Goal: Task Accomplishment & Management: Manage account settings

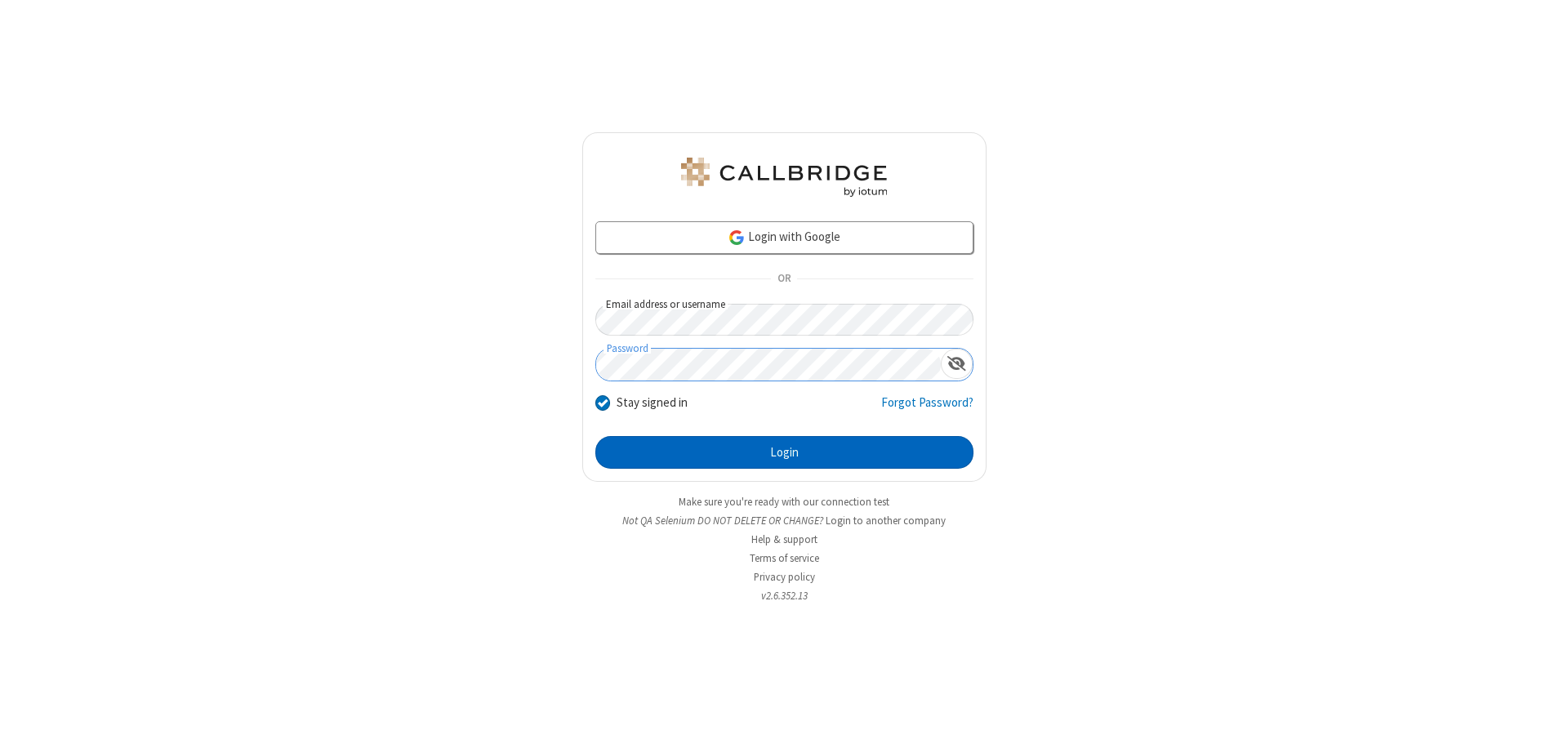
click at [784, 452] on button "Login" at bounding box center [784, 452] width 378 height 33
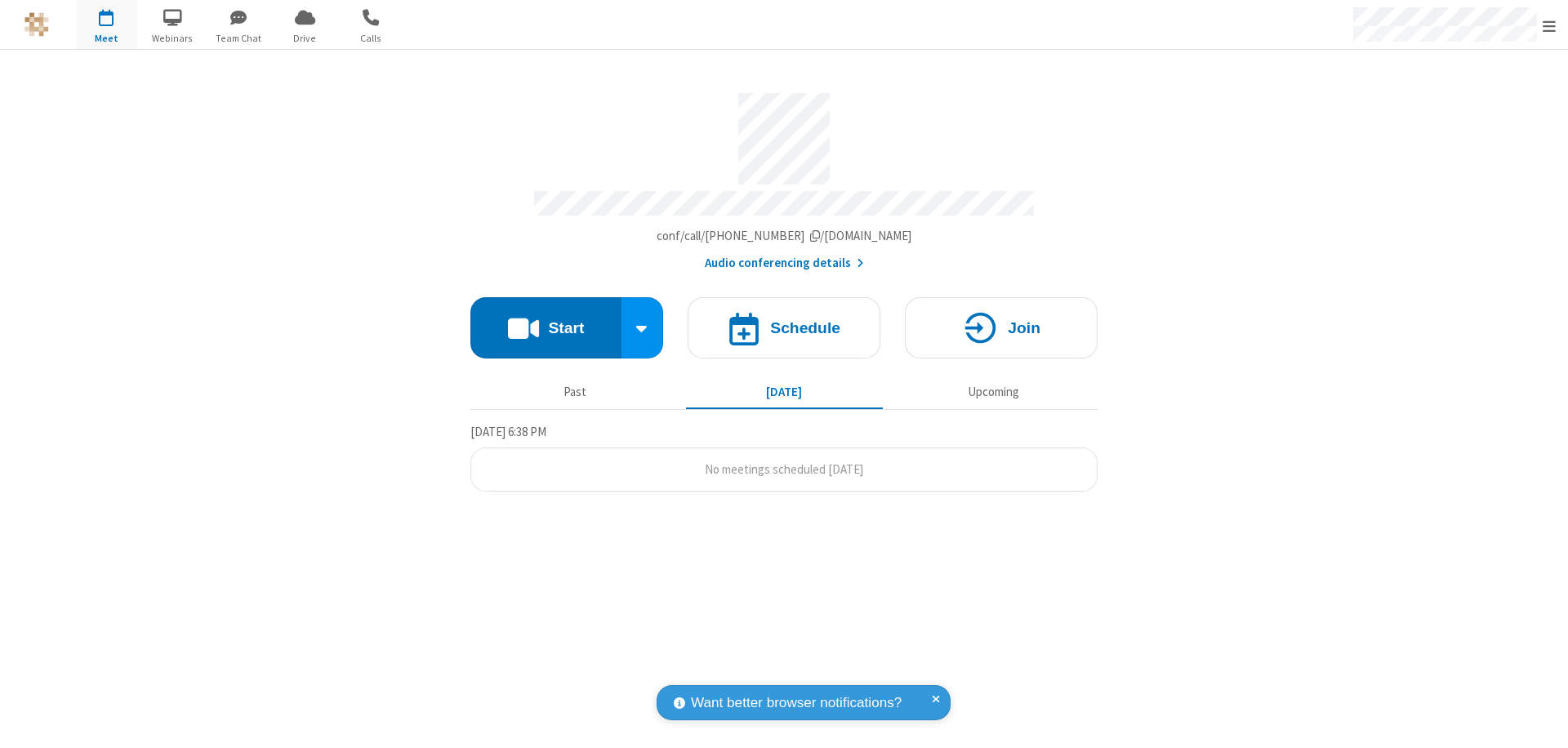
click at [1550, 25] on span "Open menu" at bounding box center [1549, 26] width 13 height 16
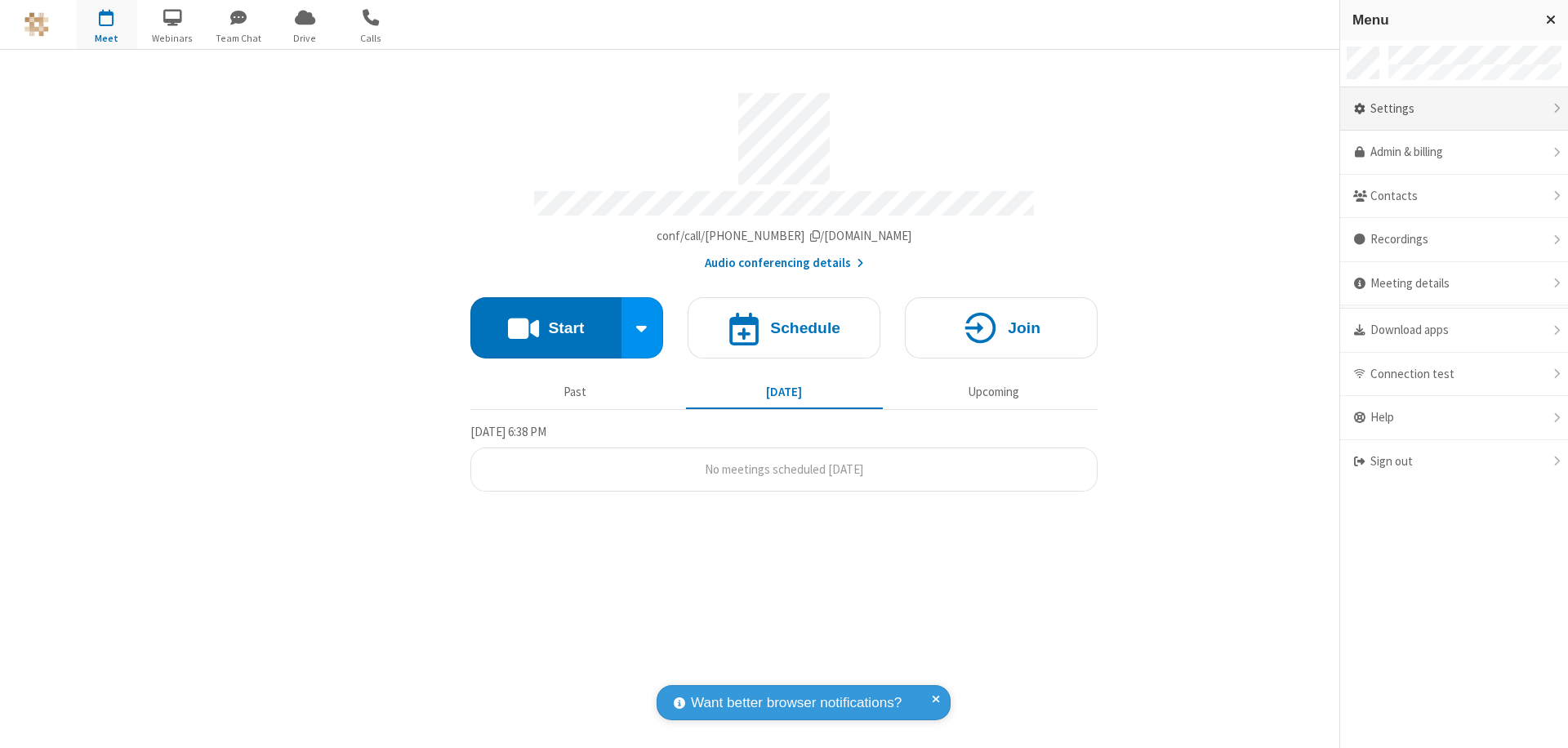
click at [1454, 109] on div "Settings" at bounding box center [1454, 109] width 228 height 45
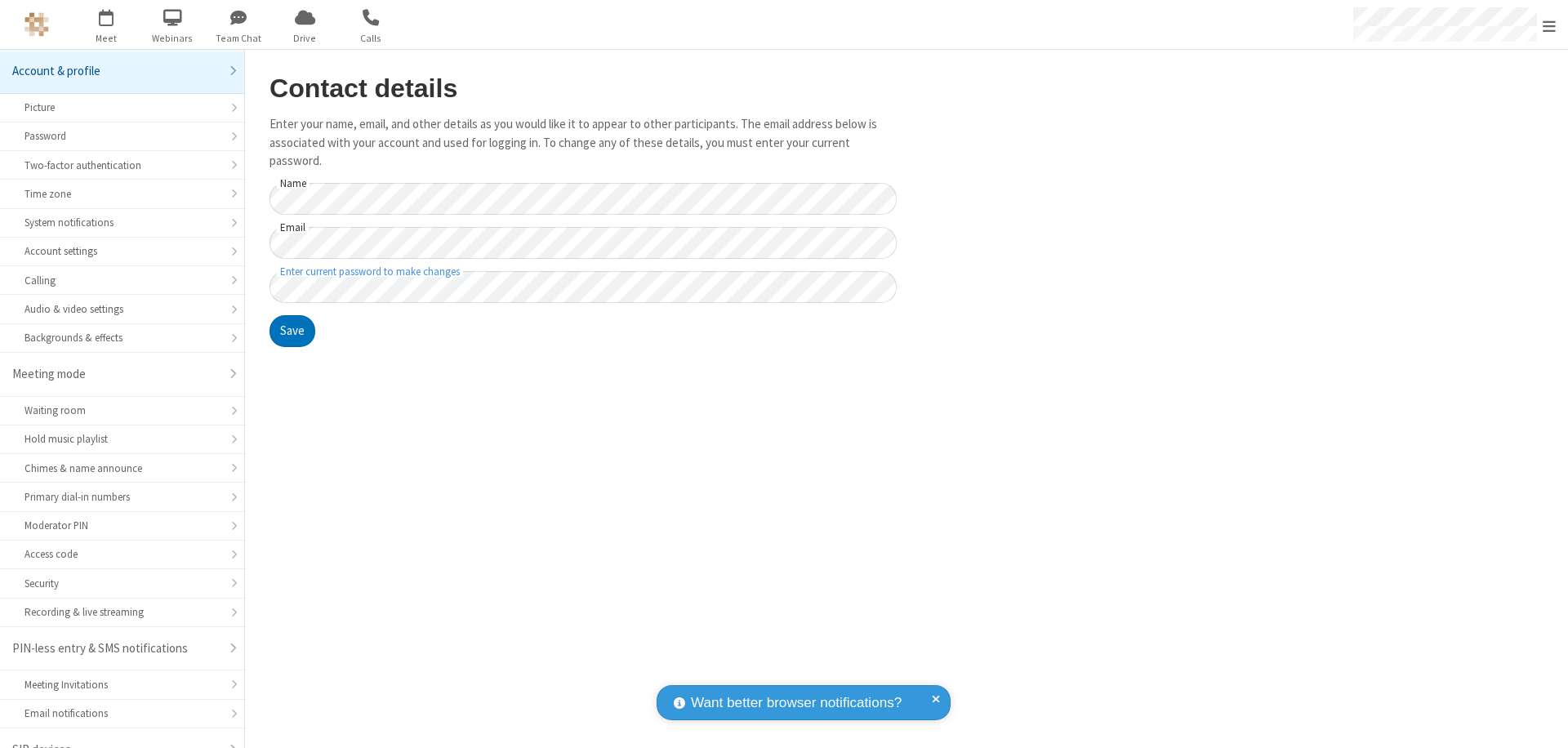
scroll to position [23, 0]
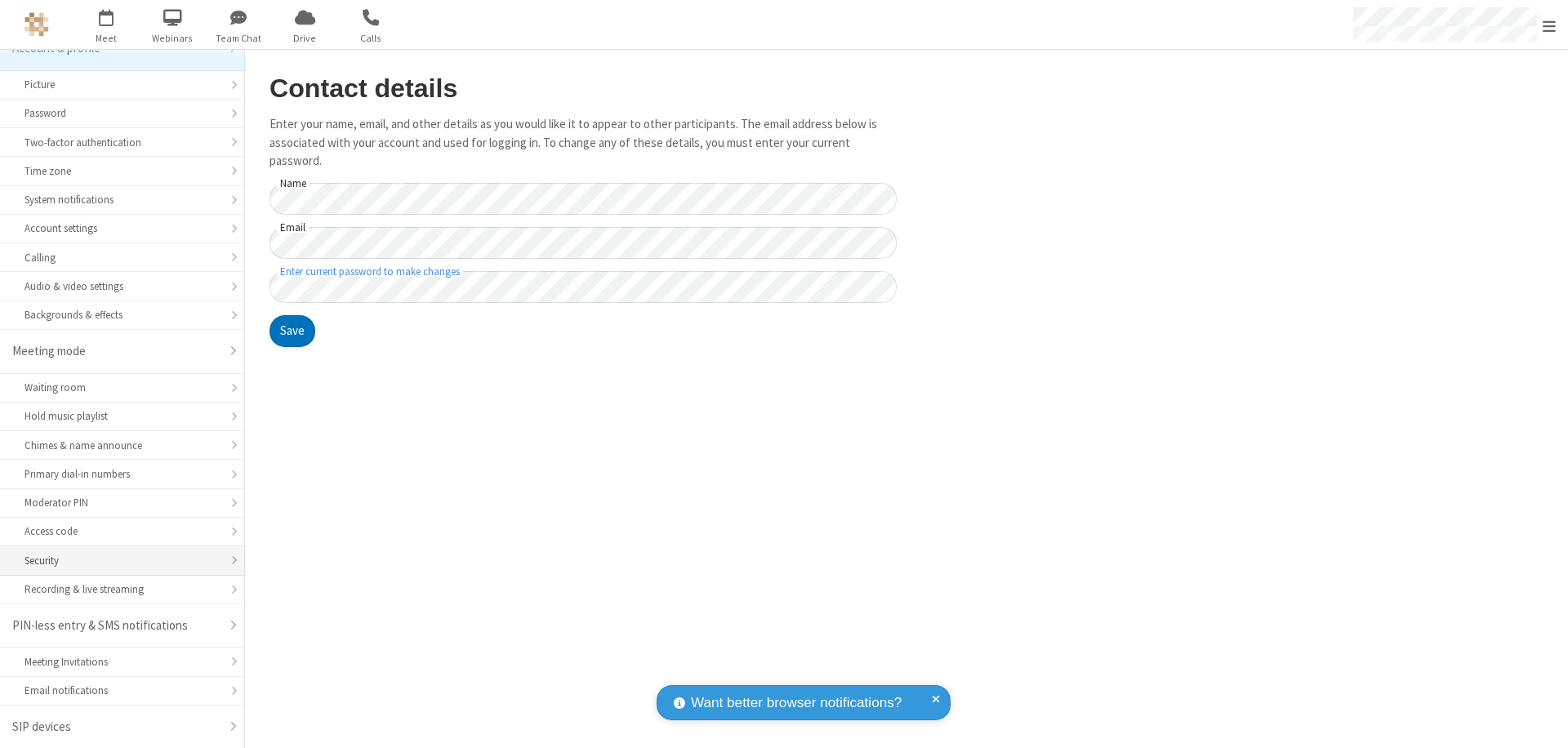
click at [116, 560] on div "Security" at bounding box center [121, 561] width 195 height 16
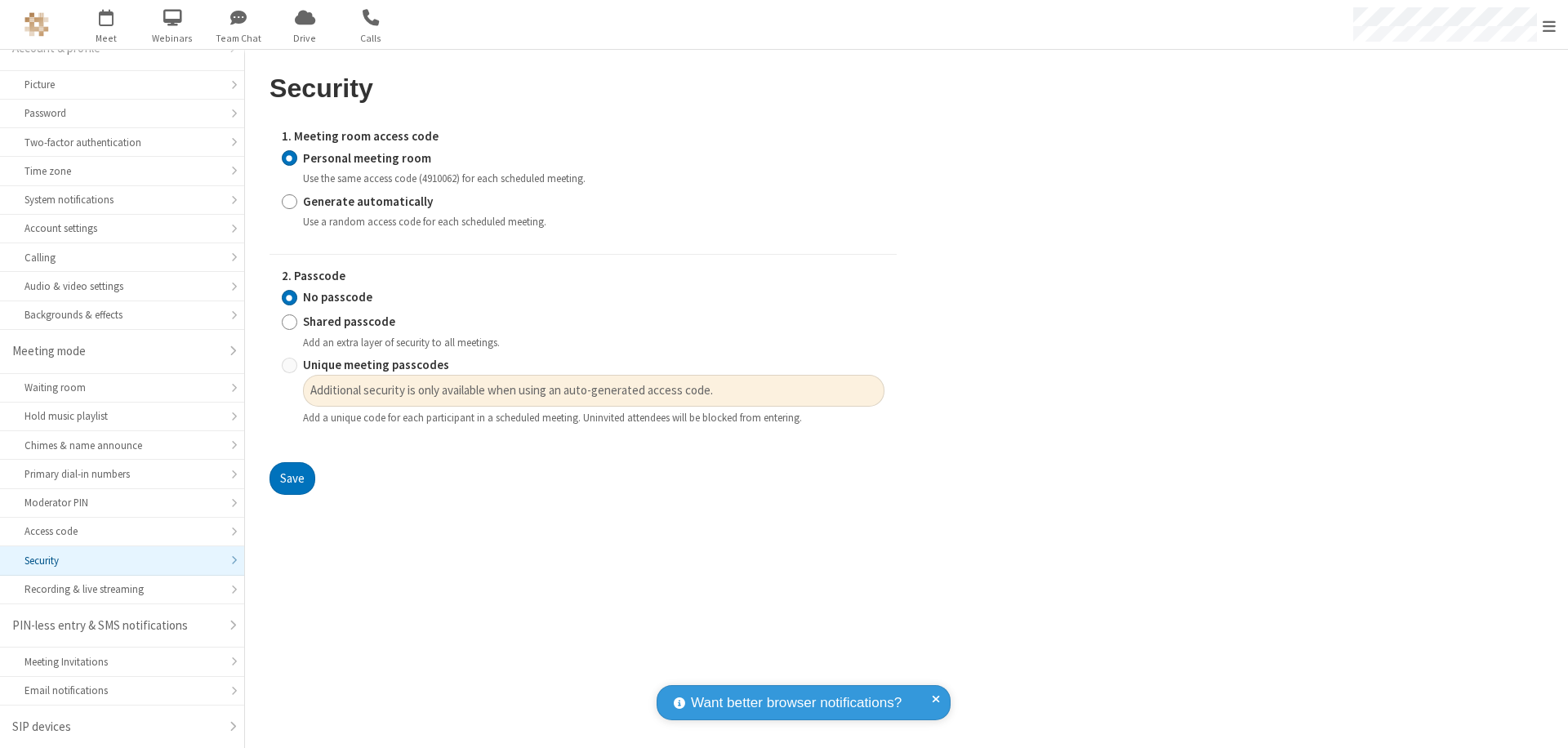
click at [289, 201] on input "Generate automatically" at bounding box center [290, 202] width 16 height 17
radio input "true"
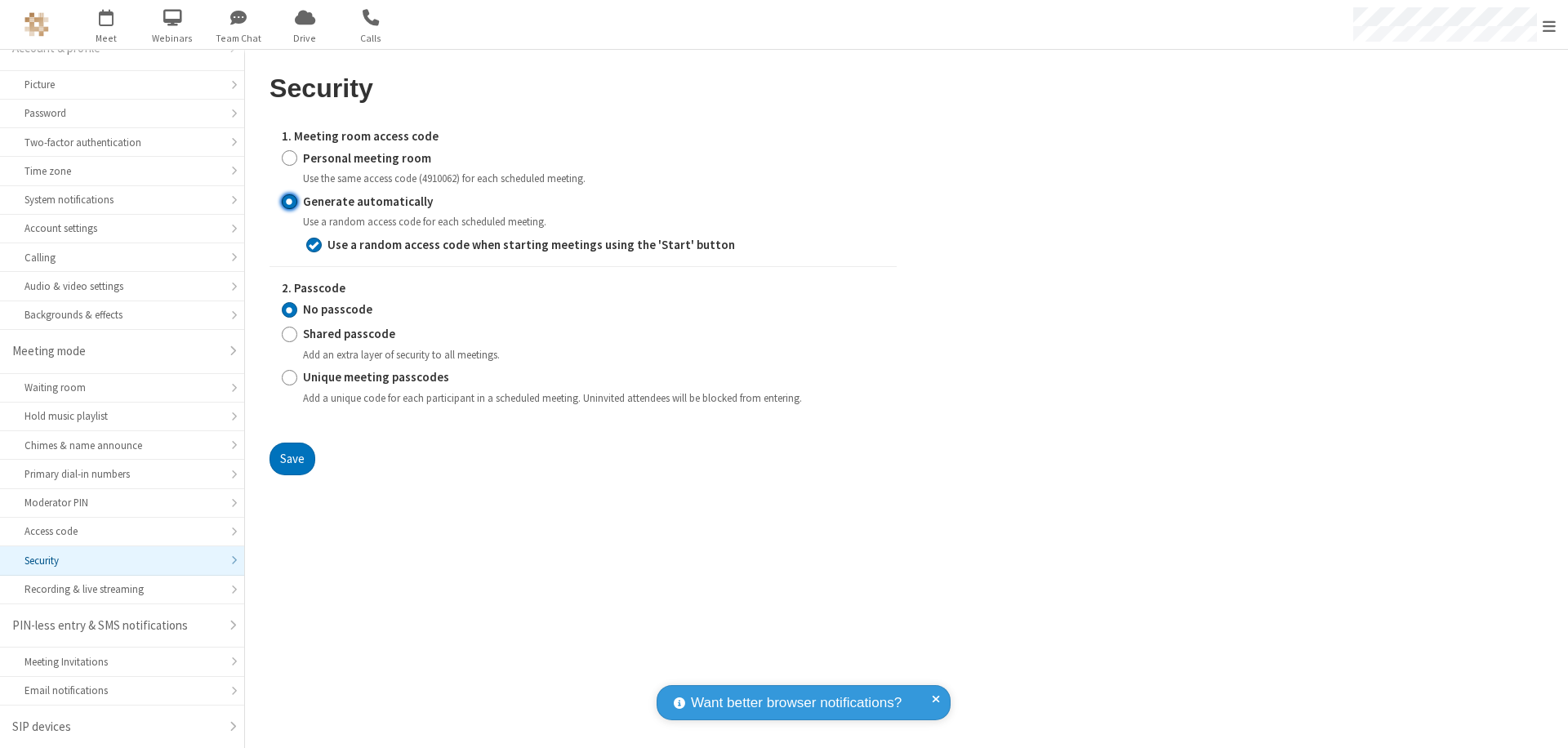
click at [289, 309] on input "No passcode" at bounding box center [290, 310] width 16 height 17
click at [292, 458] on button "Save" at bounding box center [292, 459] width 46 height 33
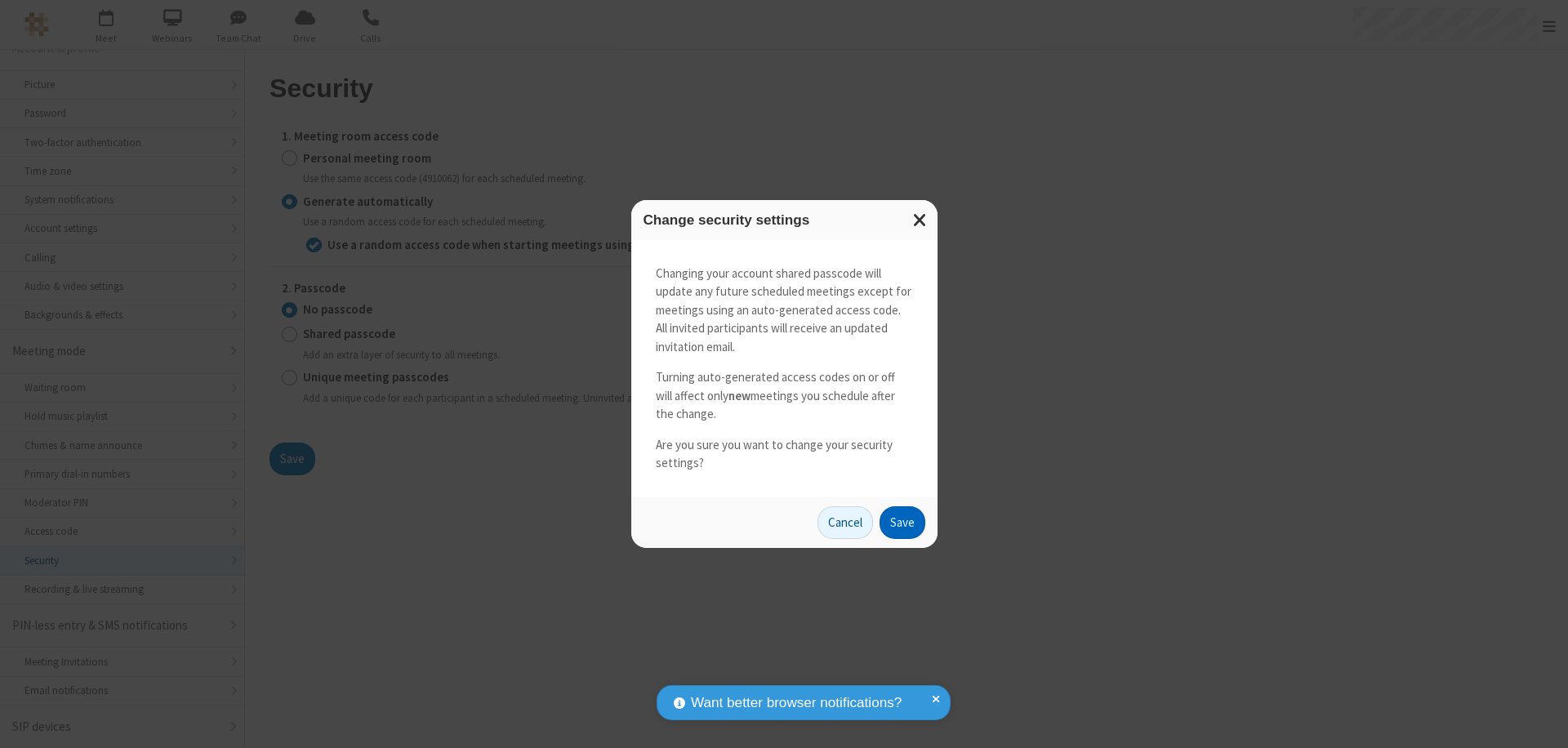
click at [901, 521] on button "Save" at bounding box center [902, 522] width 46 height 33
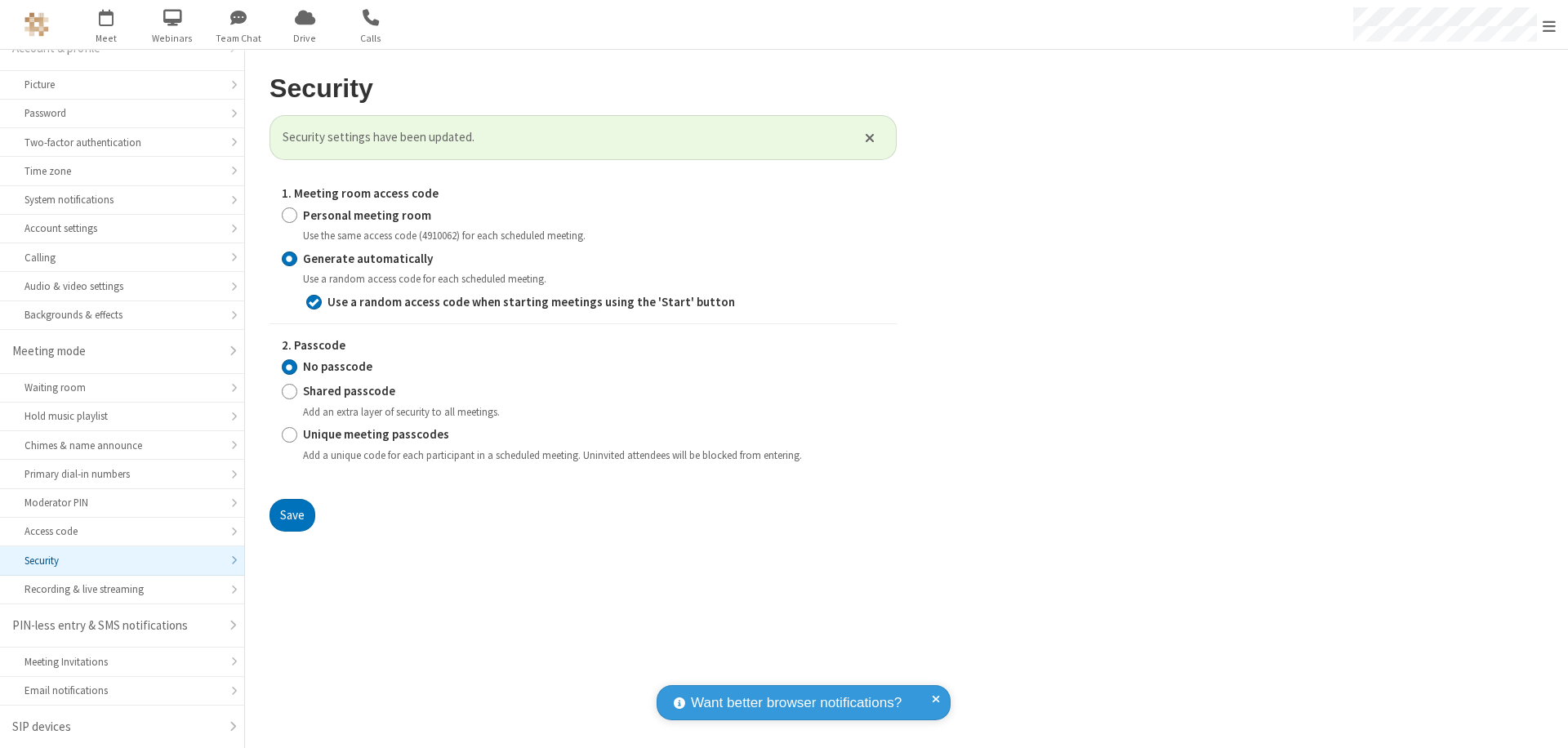
click at [1550, 25] on span "Open menu" at bounding box center [1549, 26] width 13 height 16
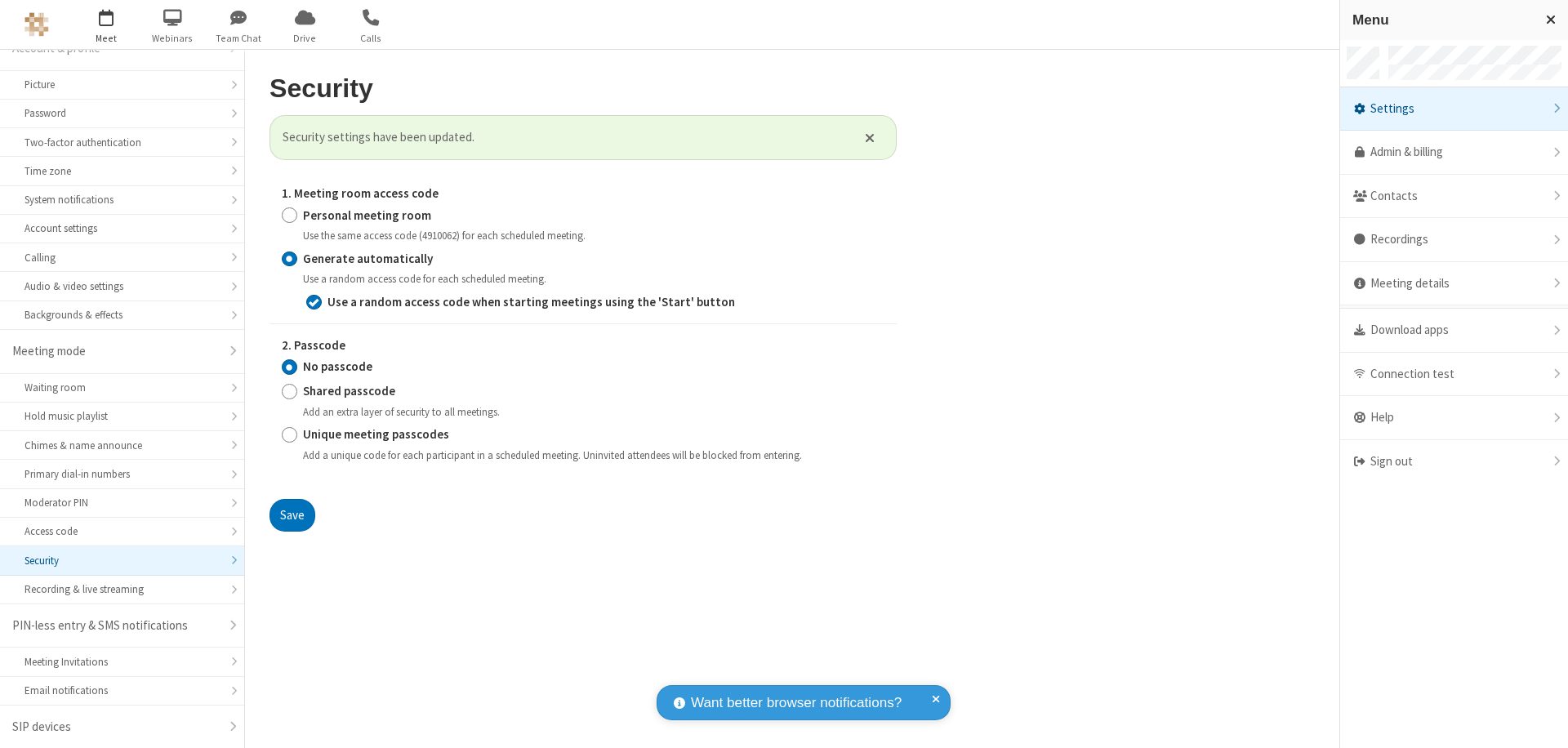
click at [107, 24] on span "button" at bounding box center [106, 16] width 61 height 28
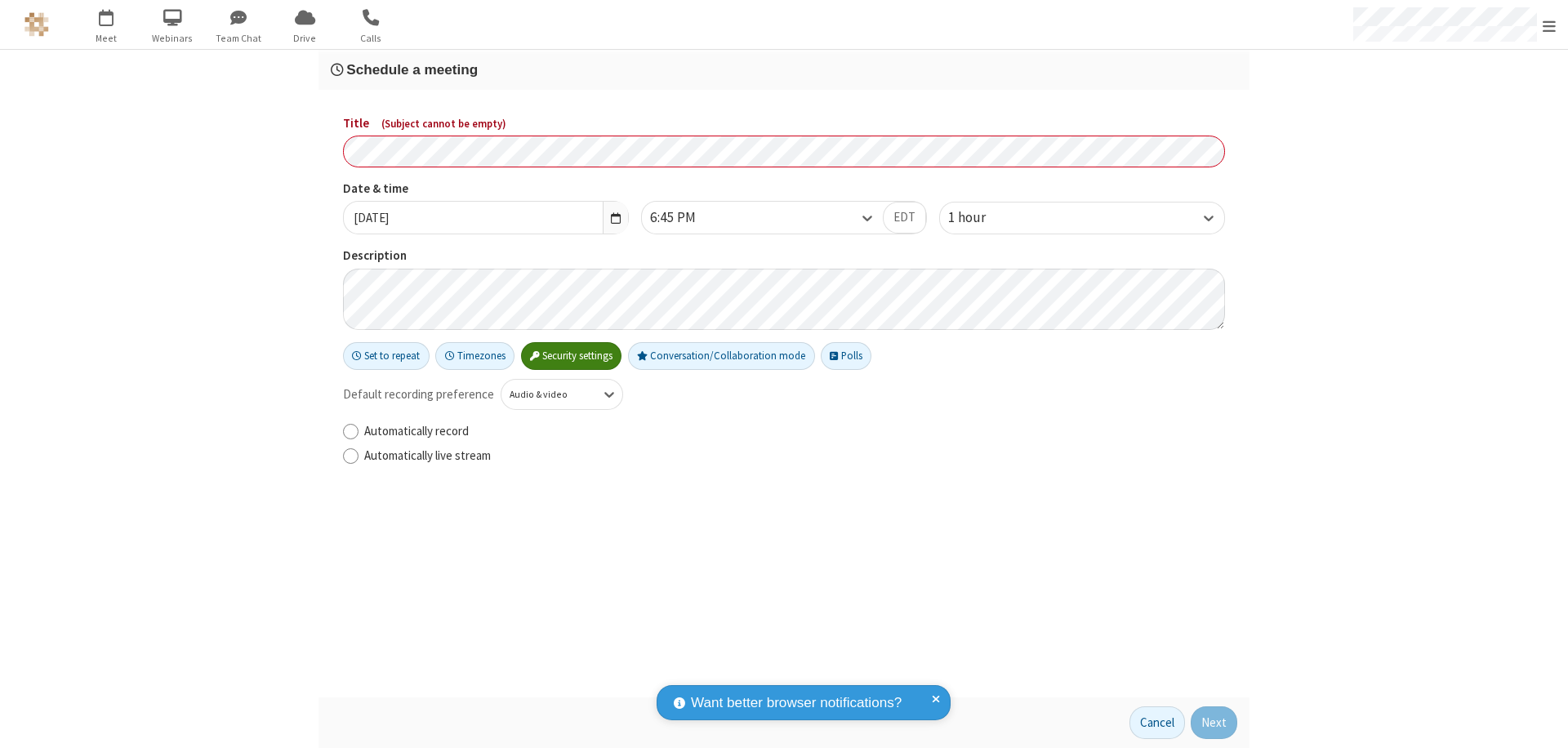
click at [784, 70] on h3 "Schedule a meeting" at bounding box center [783, 70] width 906 height 16
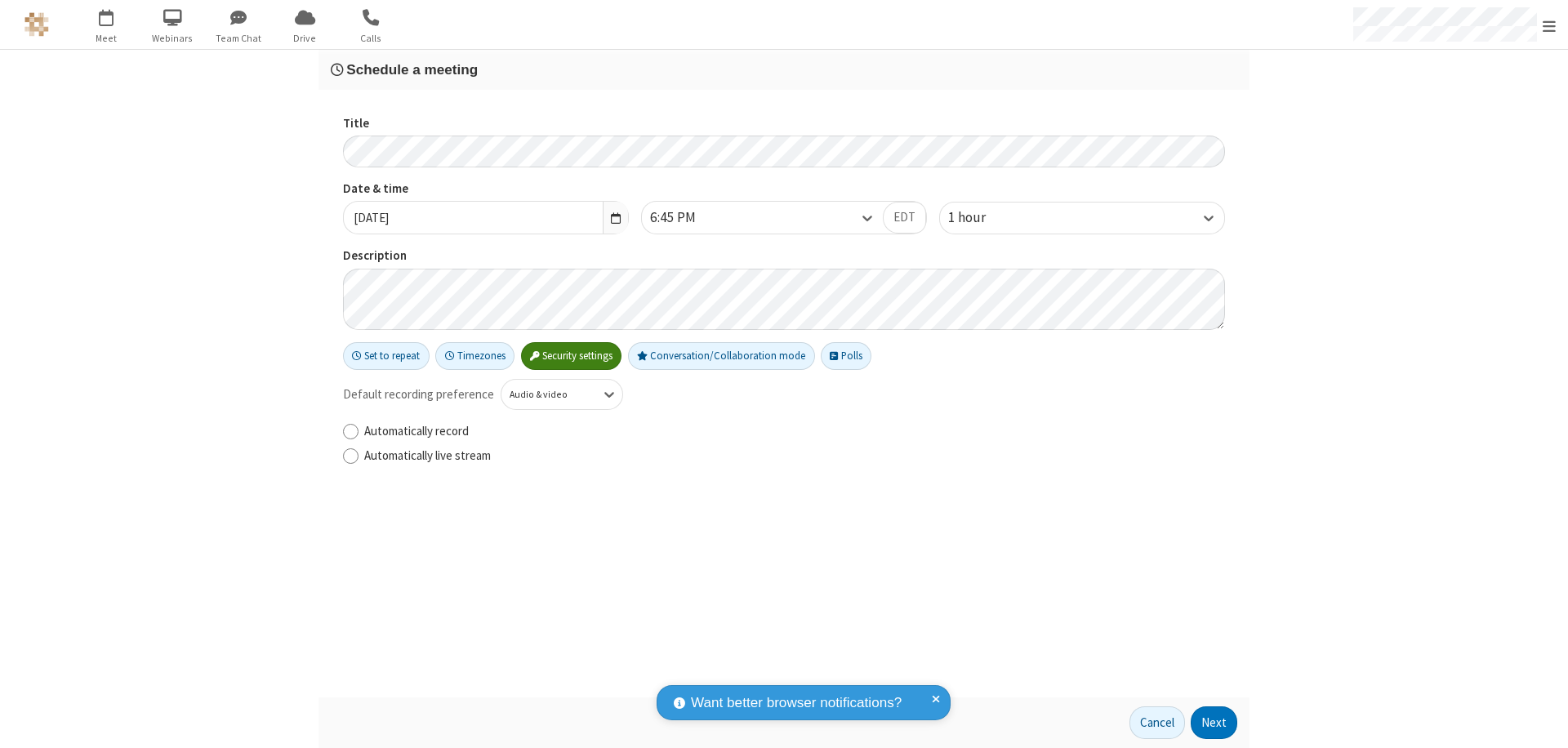
click at [1214, 723] on button "Next" at bounding box center [1214, 723] width 47 height 33
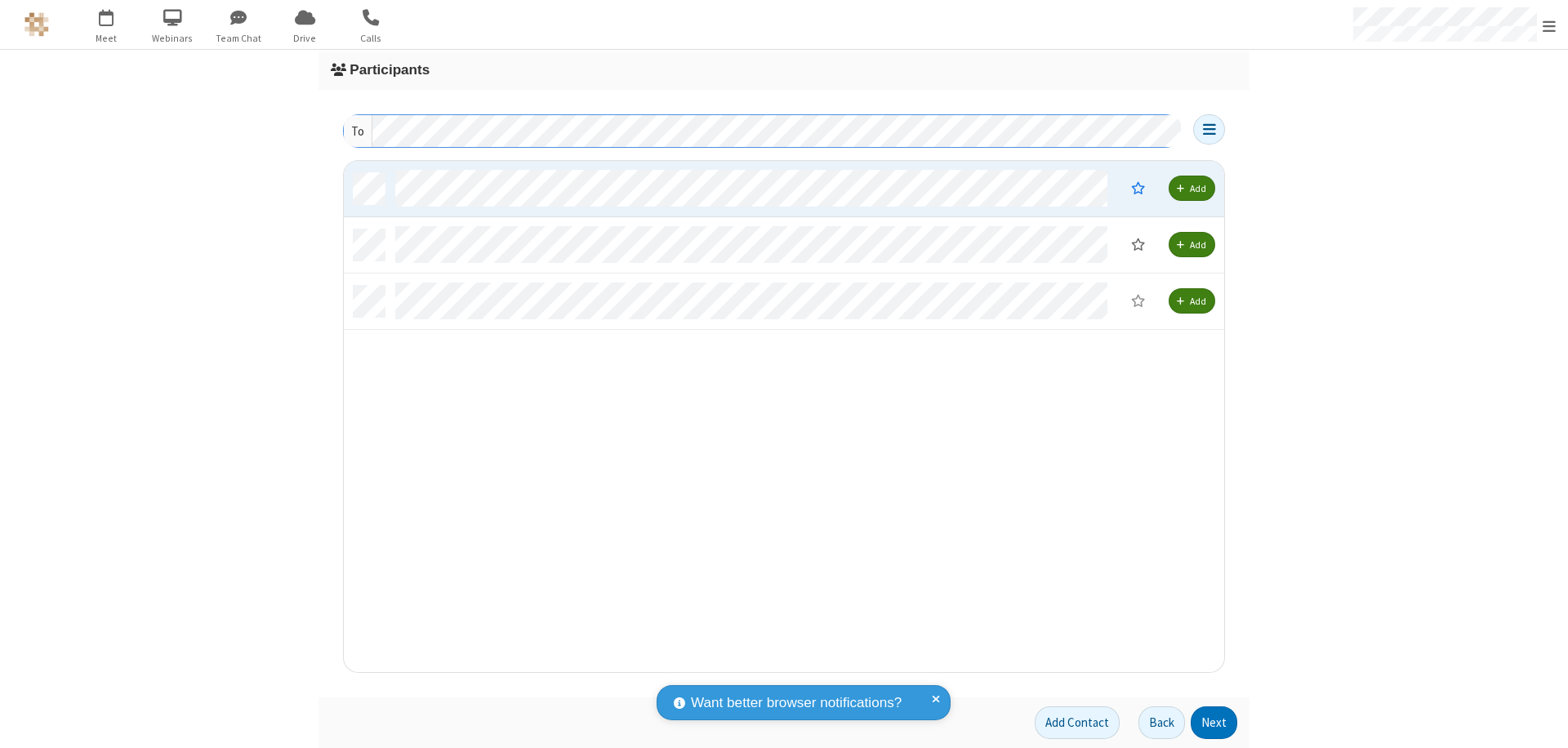
scroll to position [499, 868]
click at [1214, 723] on button "Next" at bounding box center [1214, 723] width 47 height 33
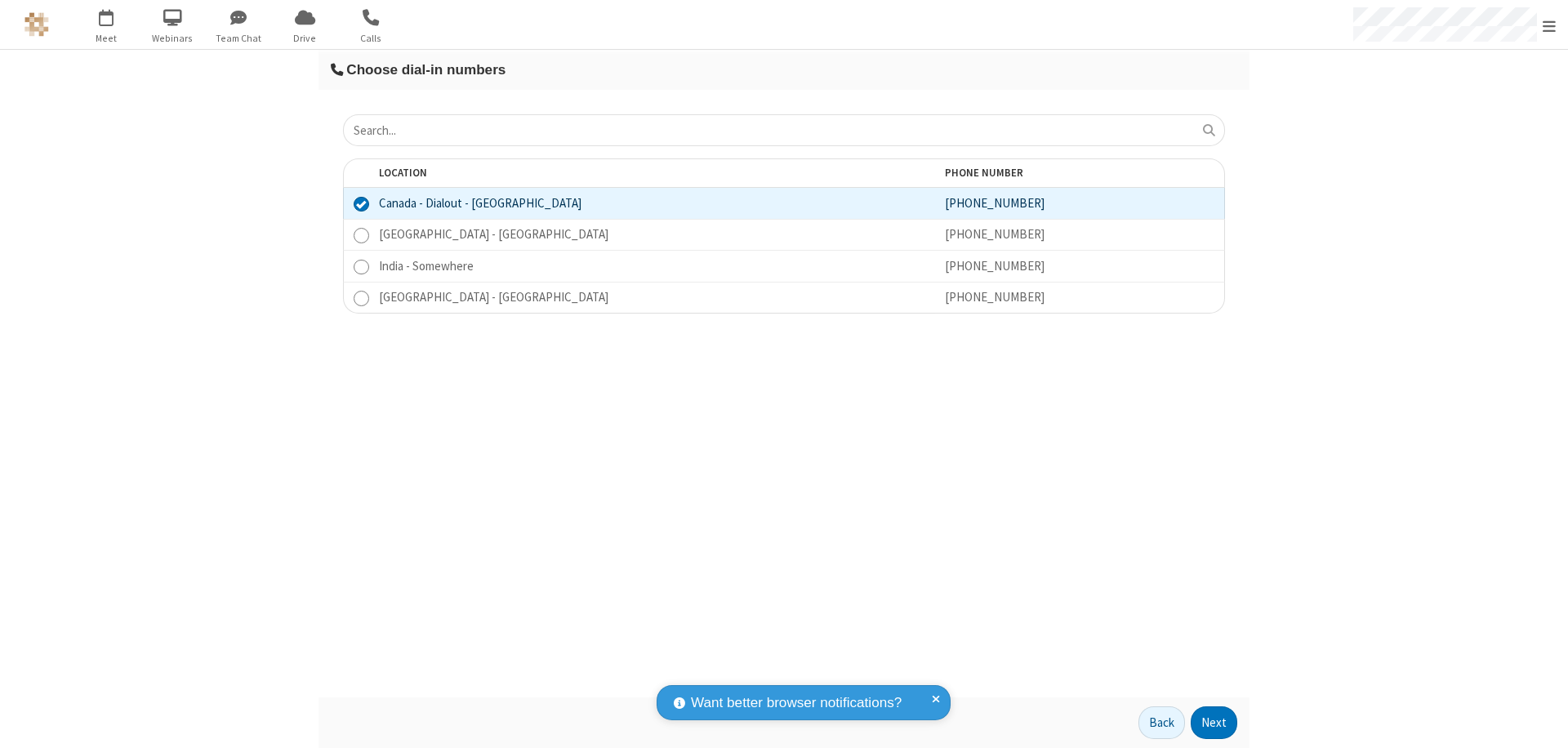
click at [1214, 723] on button "Next" at bounding box center [1214, 723] width 47 height 33
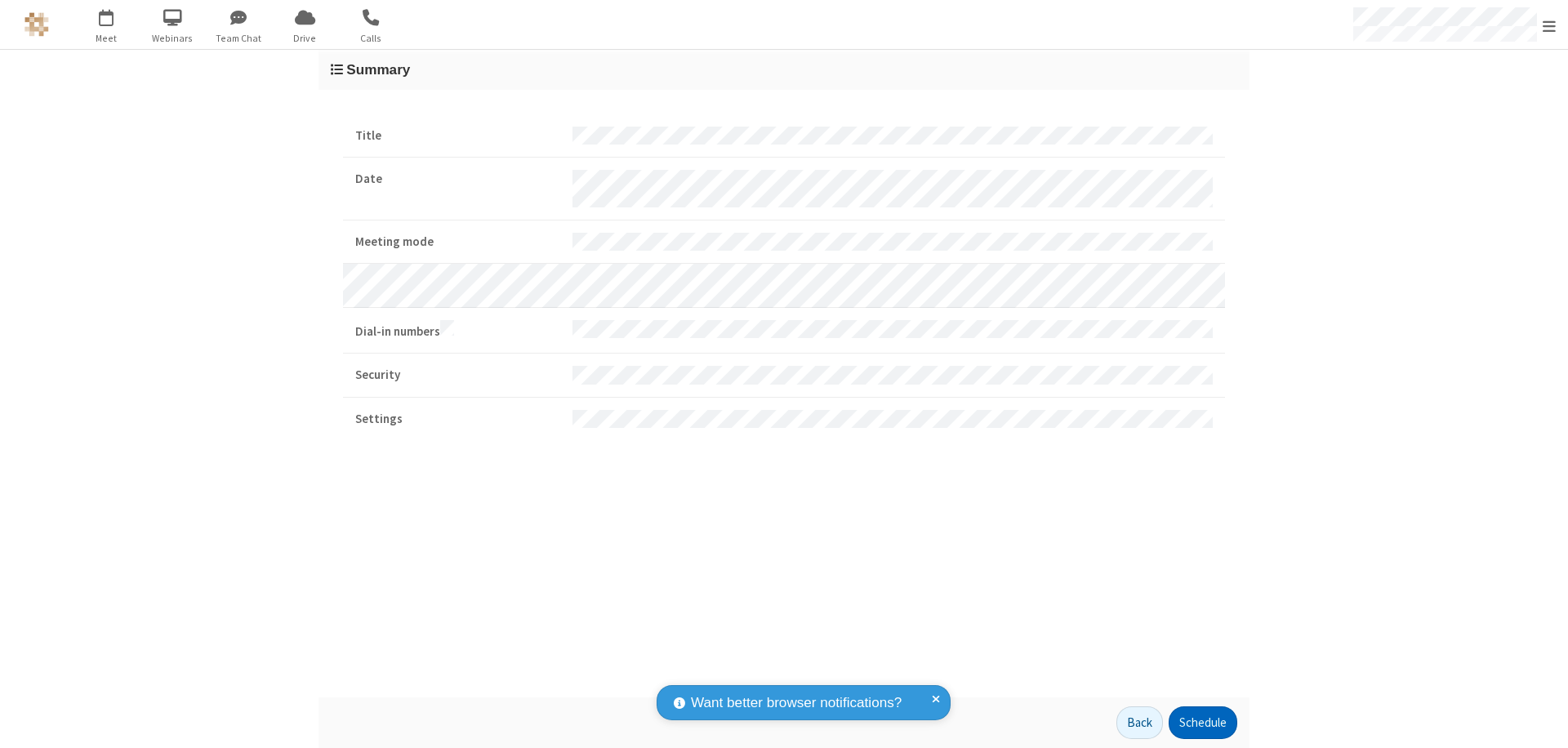
click at [1202, 723] on button "Schedule" at bounding box center [1203, 723] width 69 height 33
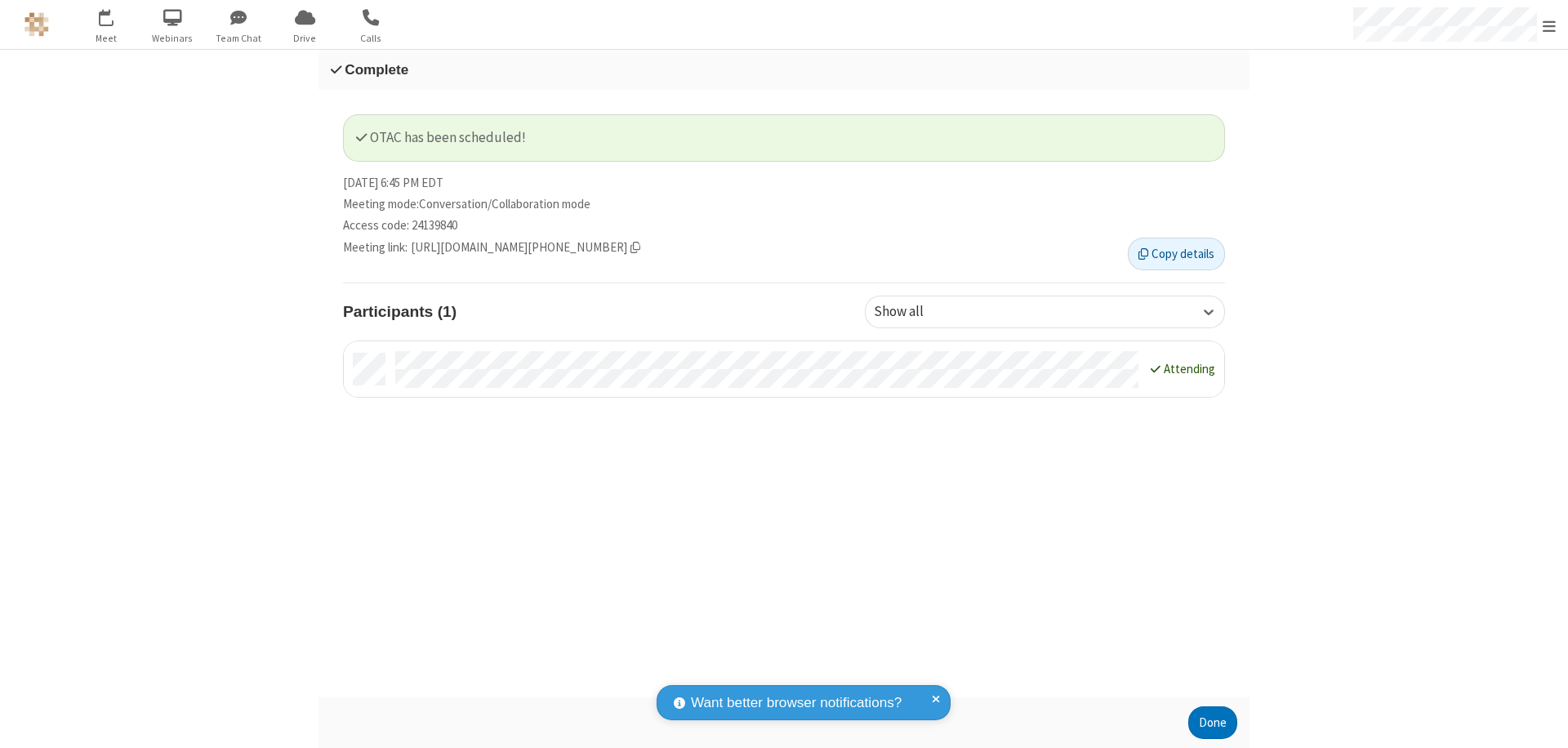
click at [1212, 723] on button "Done" at bounding box center [1212, 723] width 49 height 33
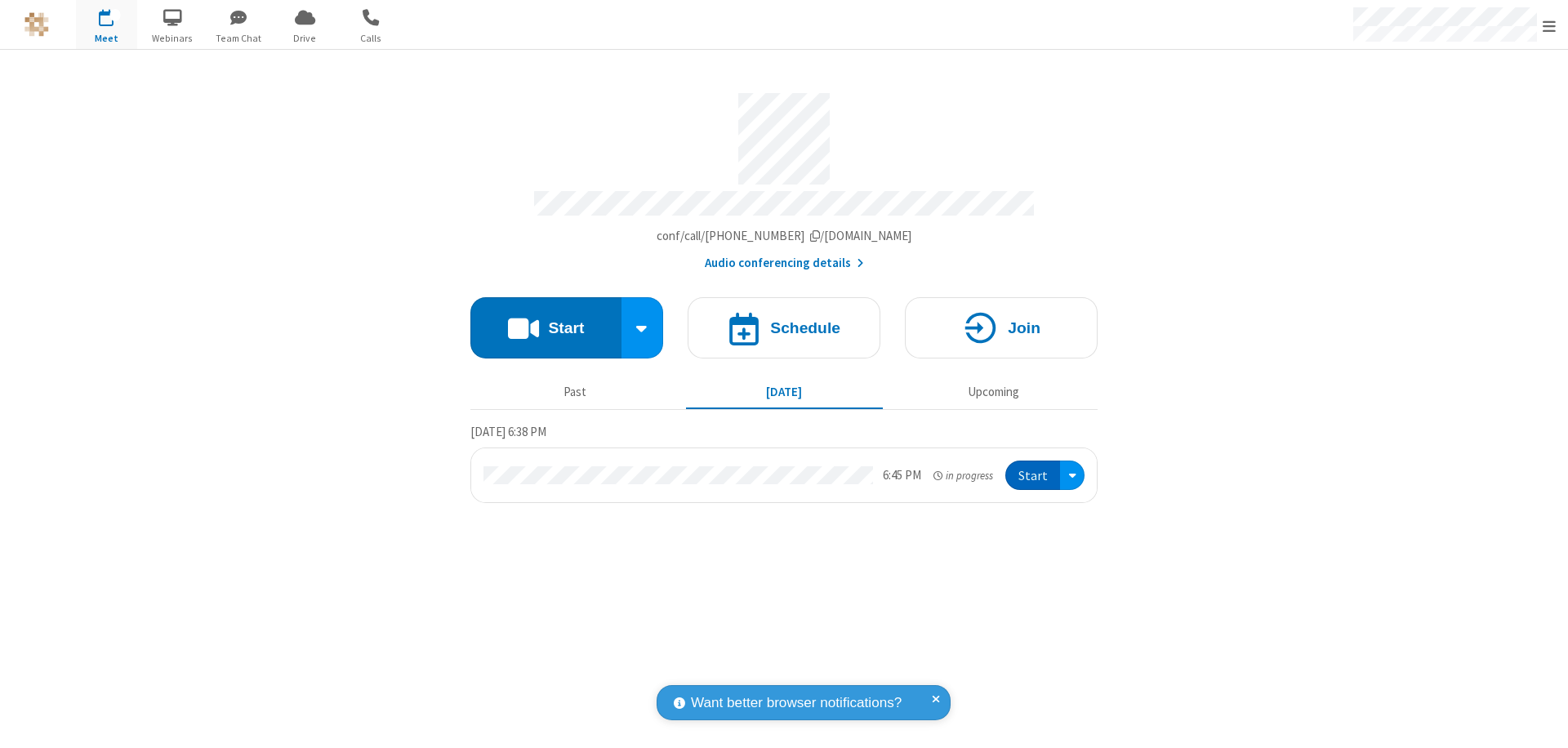
click at [1034, 468] on button "Start" at bounding box center [1032, 475] width 54 height 30
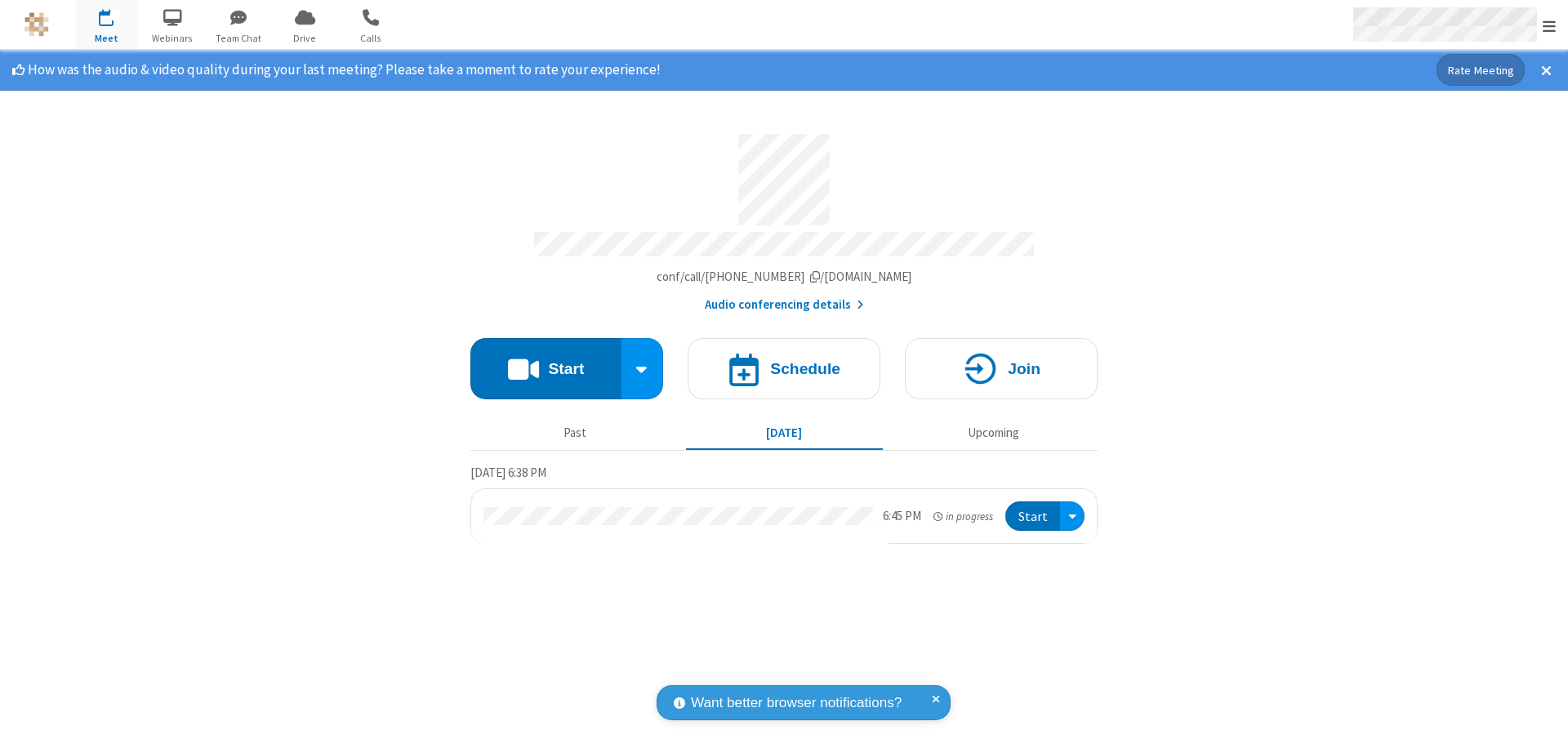
click at [1550, 25] on span "Open menu" at bounding box center [1549, 26] width 13 height 16
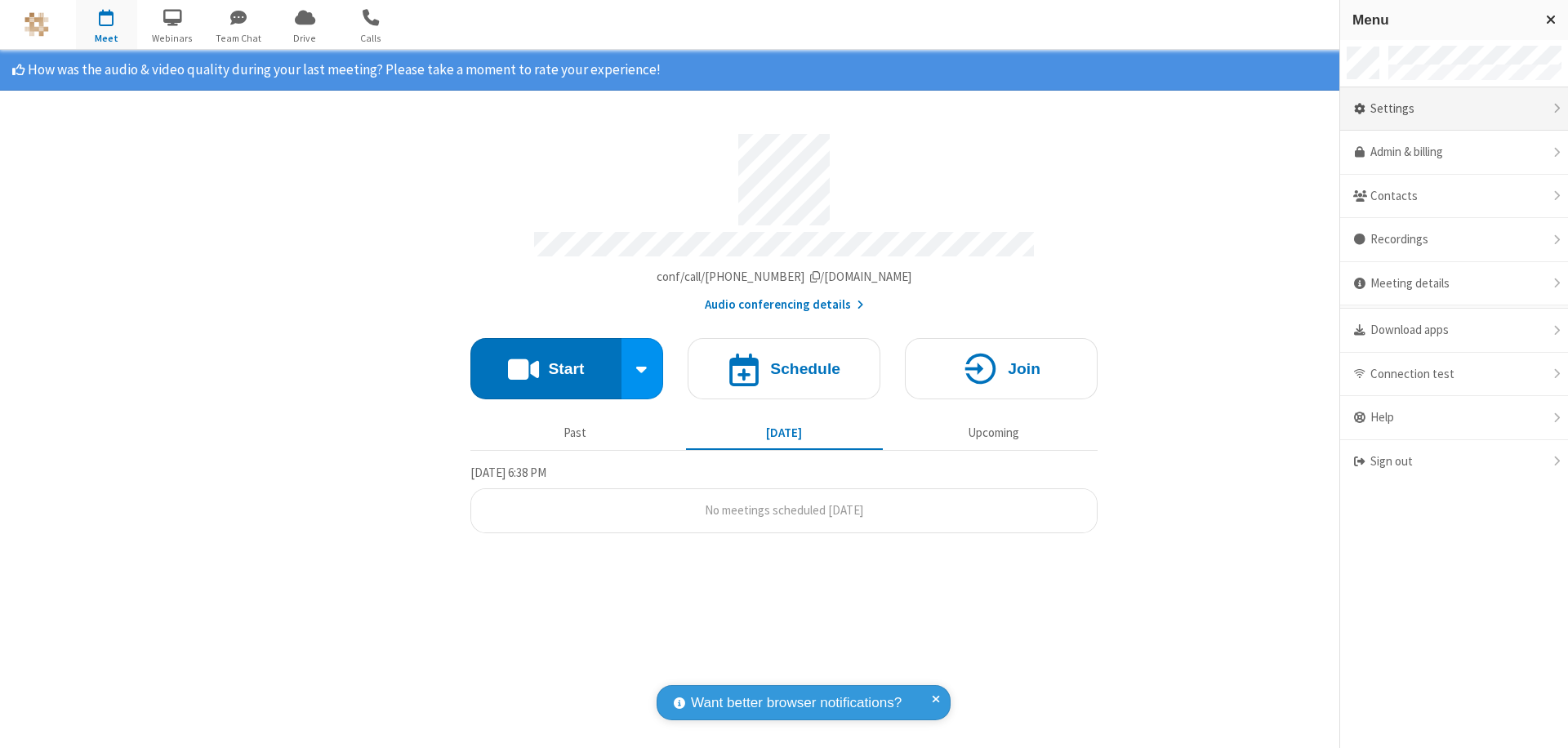
click at [1454, 109] on div "Settings" at bounding box center [1454, 109] width 228 height 45
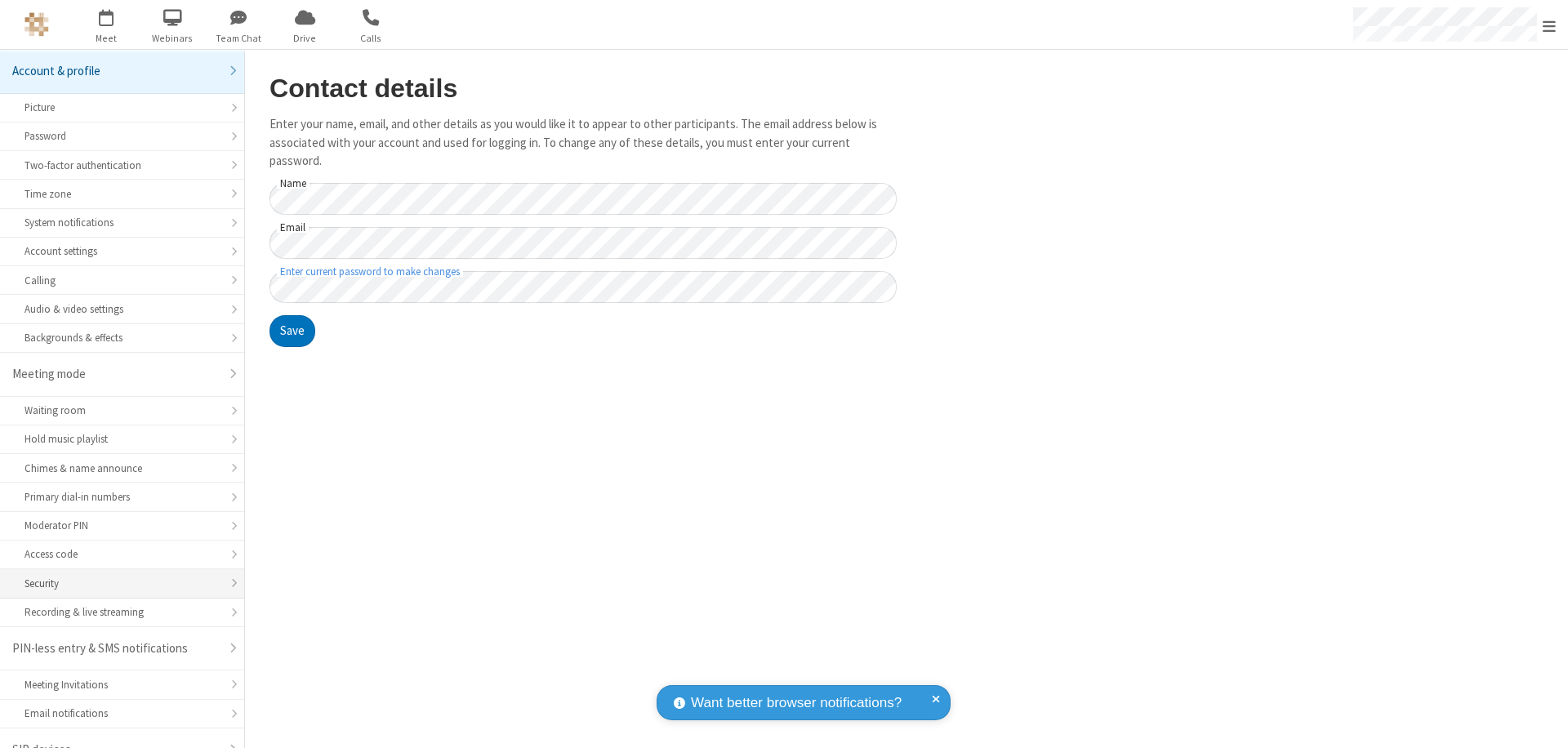
click at [116, 576] on div "Security" at bounding box center [121, 583] width 195 height 16
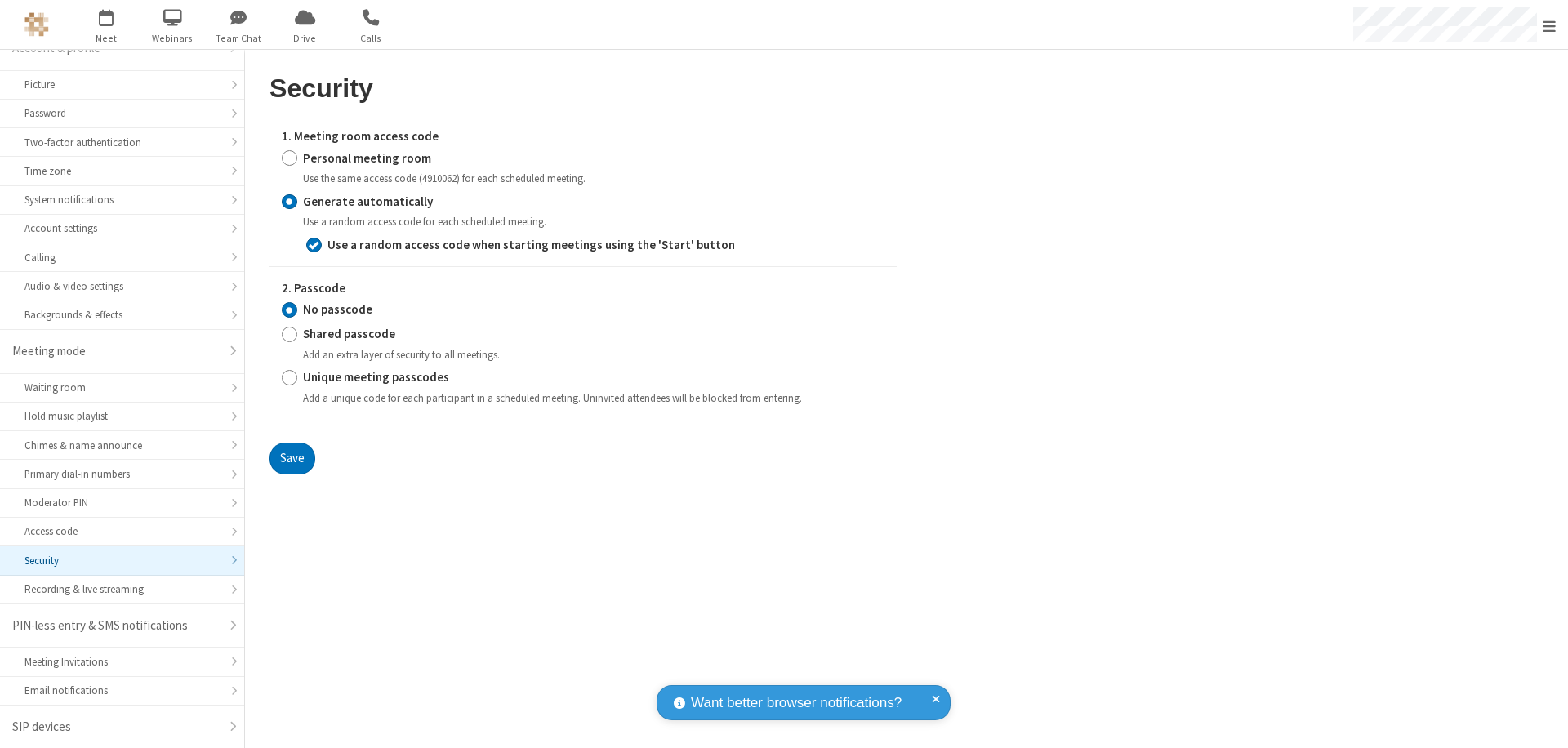
click at [289, 158] on input "Personal meeting room" at bounding box center [290, 158] width 16 height 17
radio input "true"
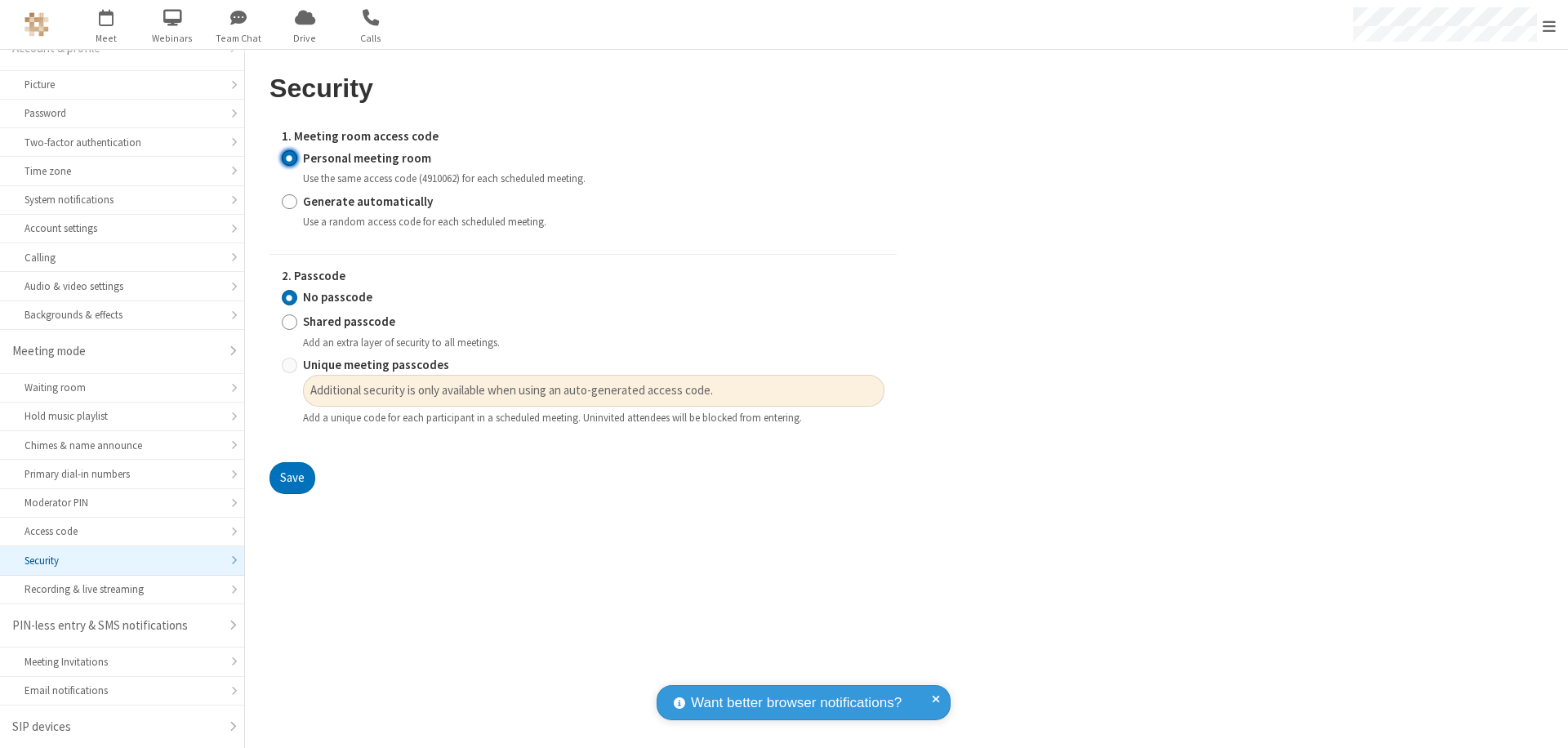
click at [289, 297] on input "No passcode" at bounding box center [290, 297] width 16 height 17
click at [292, 479] on button "Save" at bounding box center [292, 479] width 46 height 33
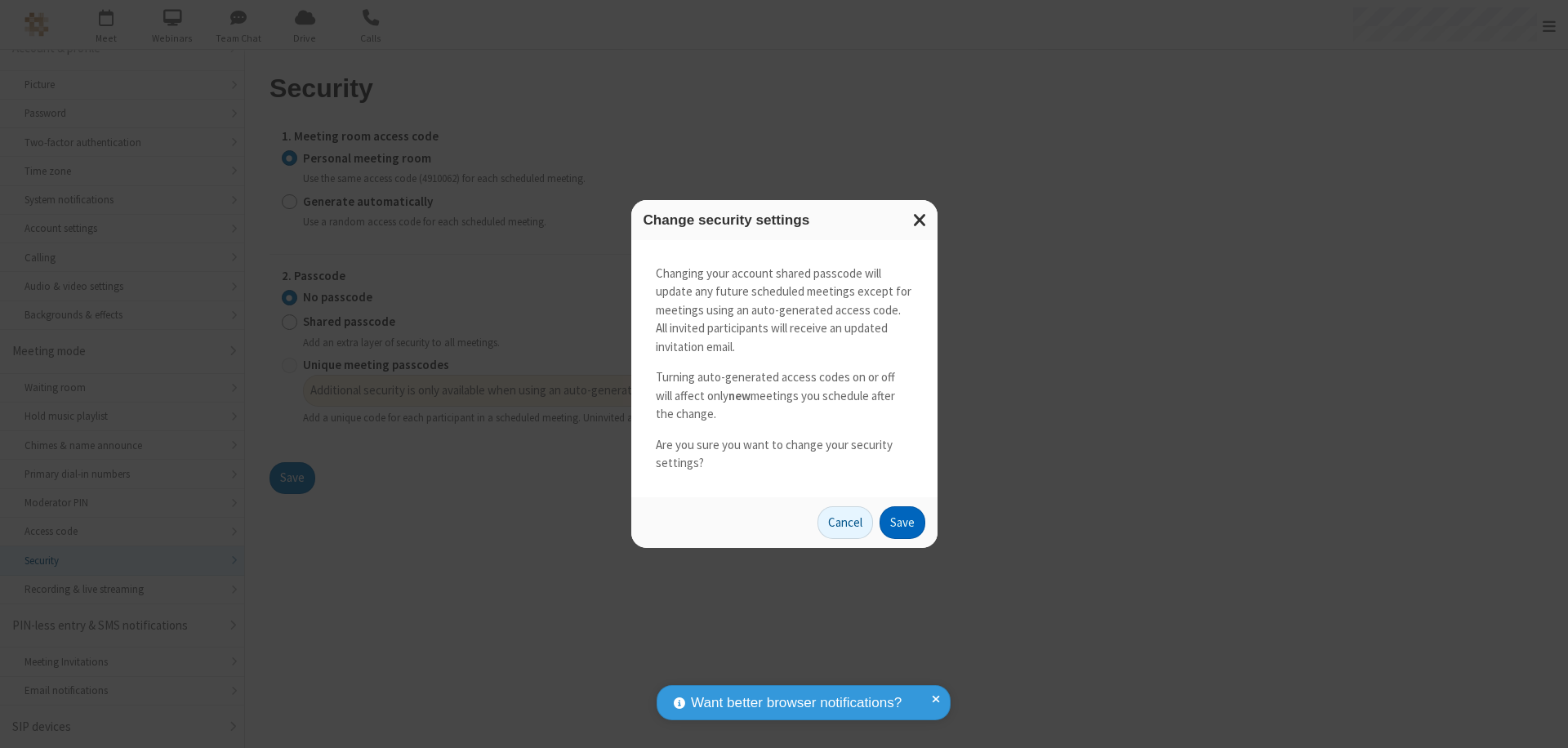
click at [901, 521] on button "Save" at bounding box center [902, 522] width 46 height 33
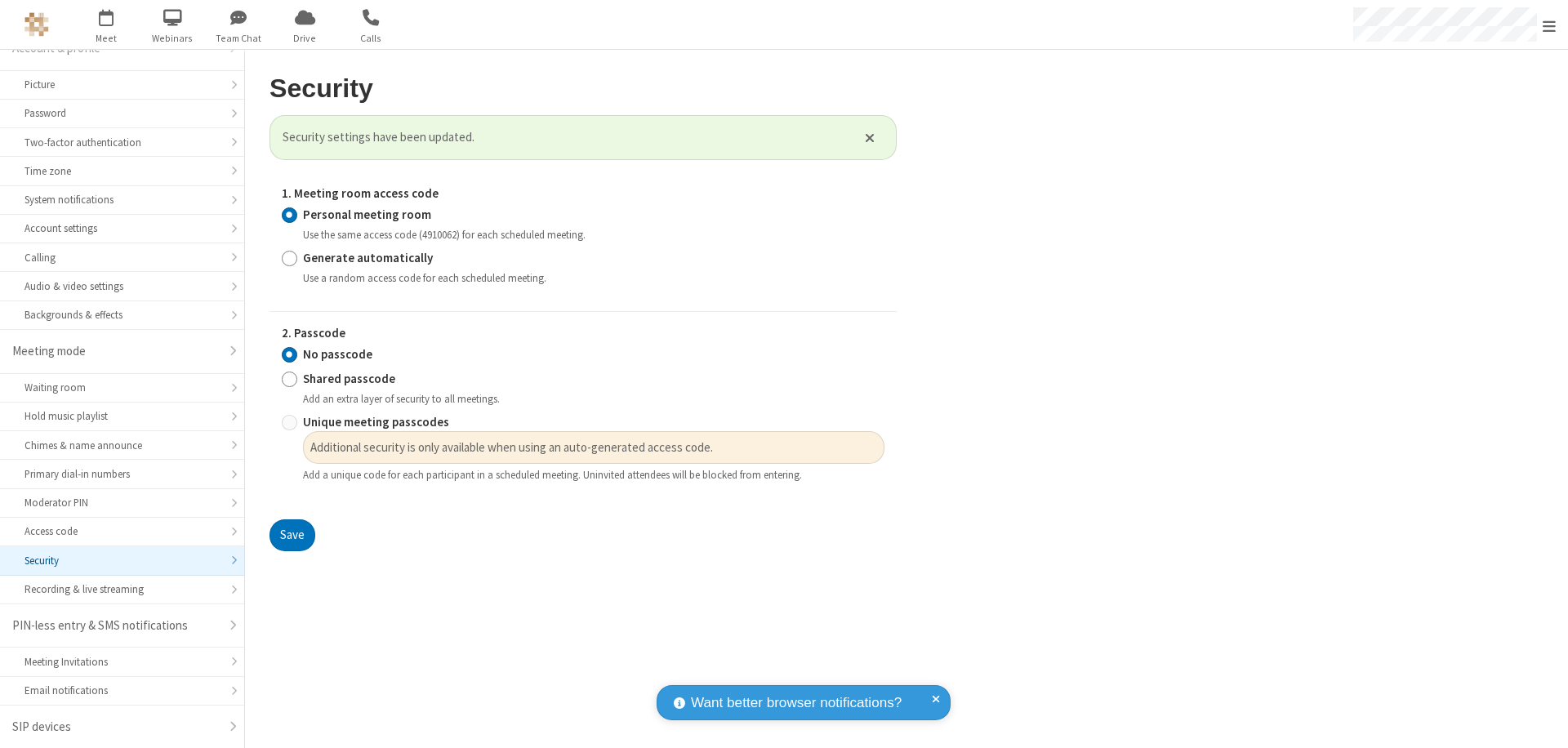
click at [1550, 24] on span "Open menu" at bounding box center [1549, 26] width 13 height 16
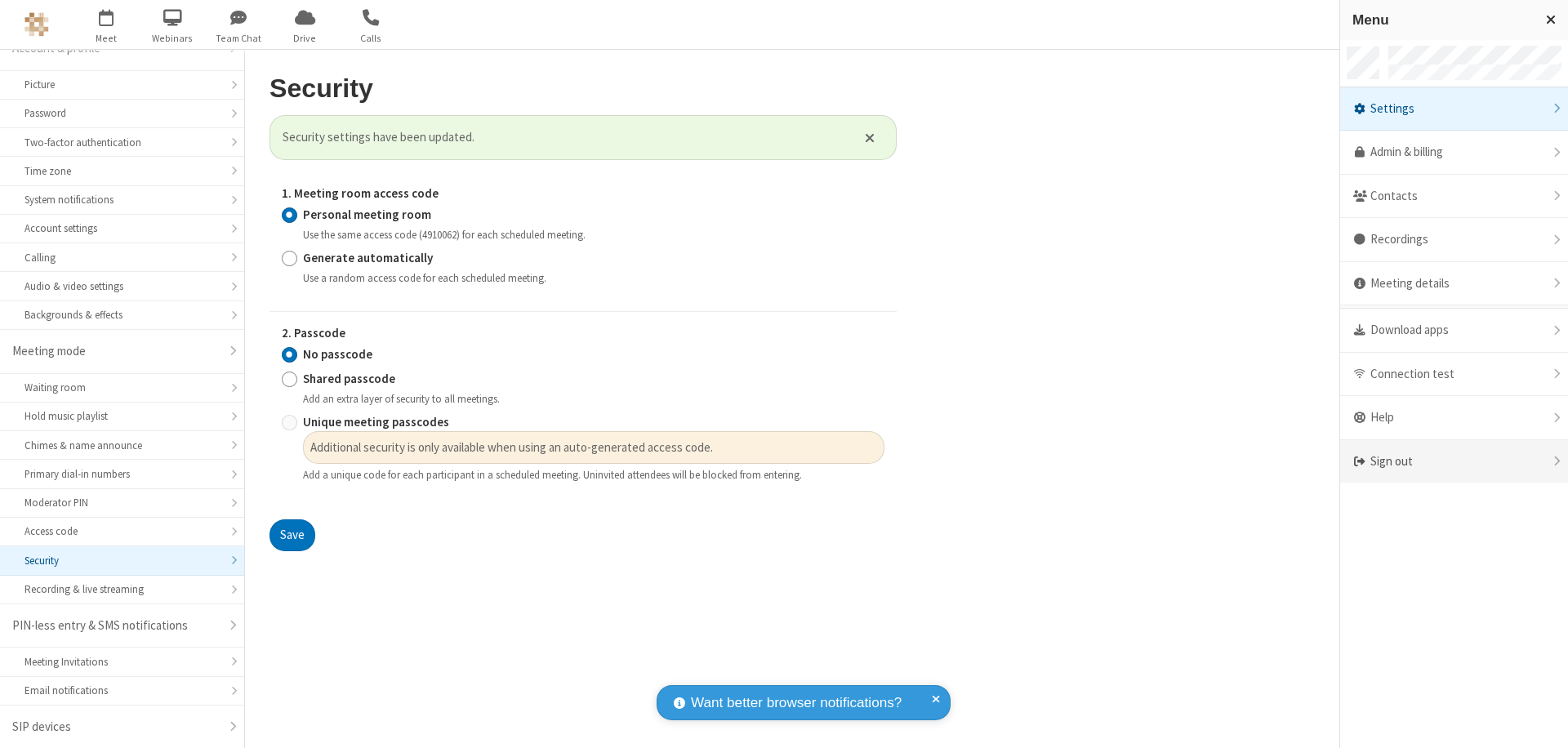
click at [1454, 461] on div "Sign out" at bounding box center [1454, 461] width 228 height 44
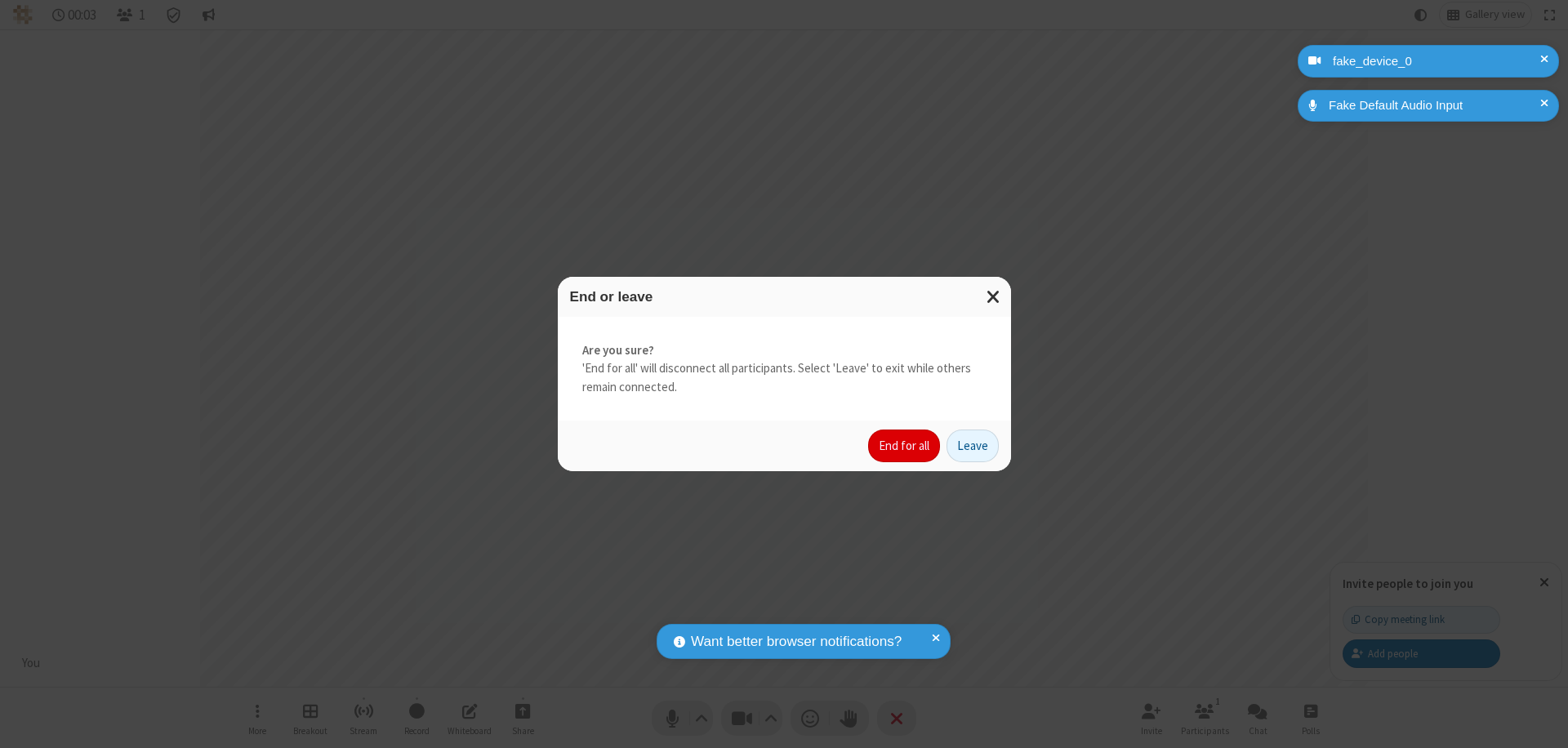
click at [905, 446] on button "End for all" at bounding box center [904, 446] width 72 height 33
